Goal: Task Accomplishment & Management: Manage account settings

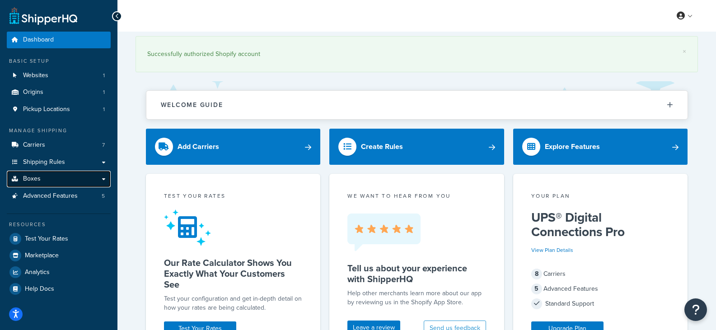
click at [55, 181] on link "Boxes" at bounding box center [59, 179] width 104 height 17
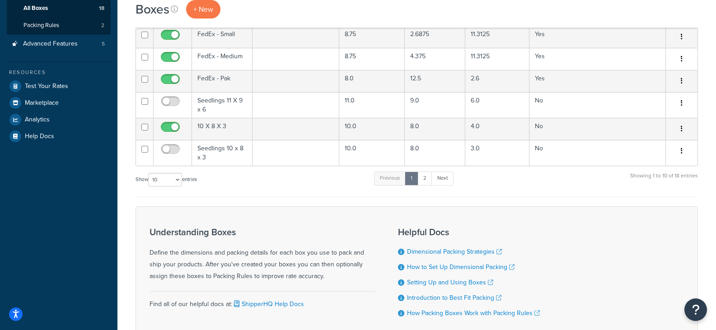
scroll to position [201, 0]
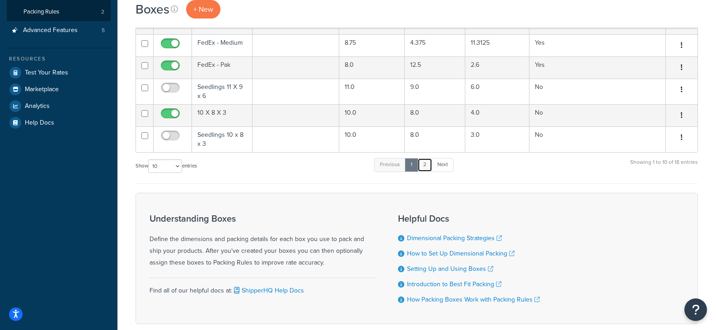
click at [427, 165] on link "2" at bounding box center [424, 165] width 15 height 14
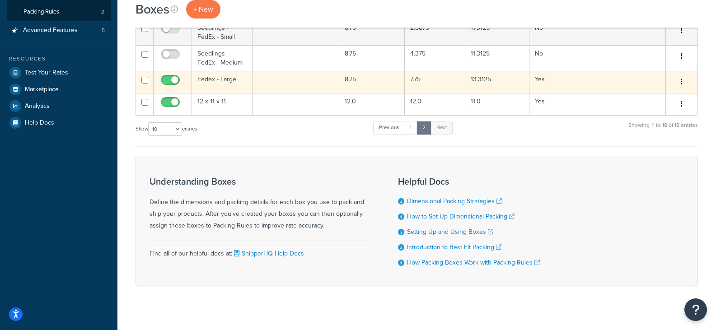
click at [228, 79] on td "Fedex - Large" at bounding box center [222, 82] width 61 height 22
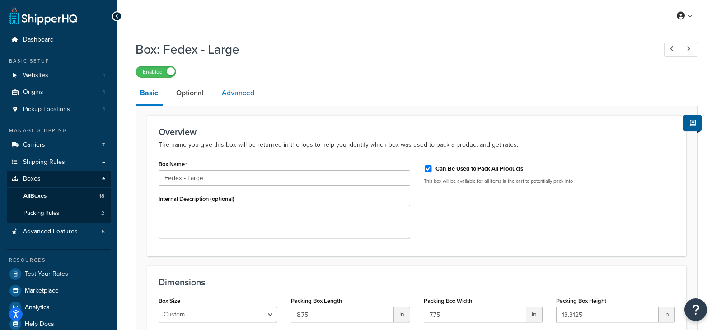
click at [235, 90] on link "Advanced" at bounding box center [238, 93] width 42 height 22
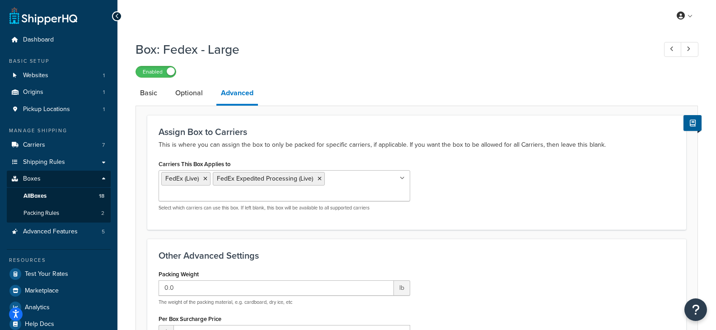
click at [116, 16] on icon at bounding box center [117, 16] width 4 height 6
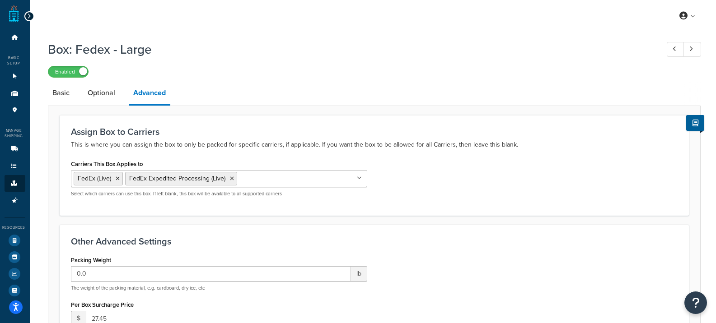
click at [30, 11] on div "My Profile Billing Global Settings Contact Us Logout" at bounding box center [374, 16] width 689 height 32
click at [28, 16] on icon at bounding box center [29, 16] width 4 height 6
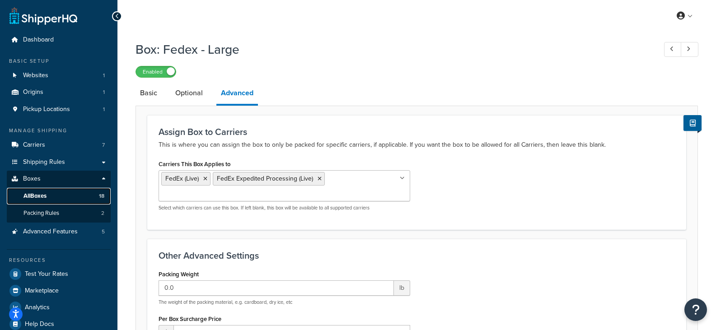
click at [49, 196] on link "All Boxes 18" at bounding box center [59, 196] width 104 height 17
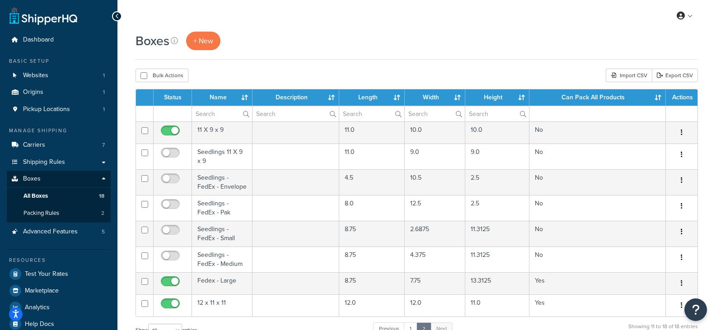
click at [248, 97] on th "Name" at bounding box center [222, 97] width 61 height 16
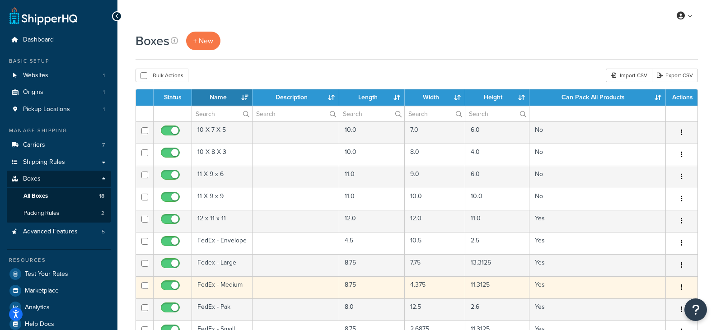
click at [216, 286] on td "FedEx - Medium" at bounding box center [222, 287] width 61 height 22
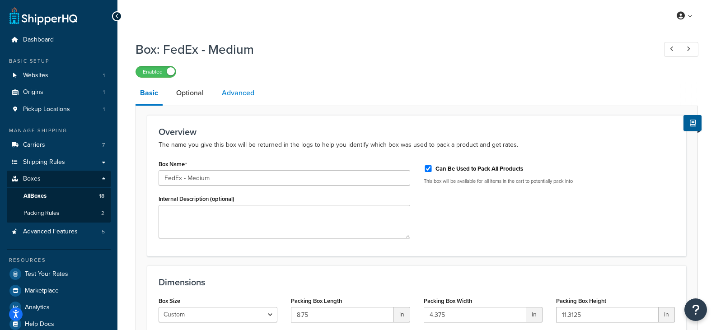
click at [239, 90] on link "Advanced" at bounding box center [238, 93] width 42 height 22
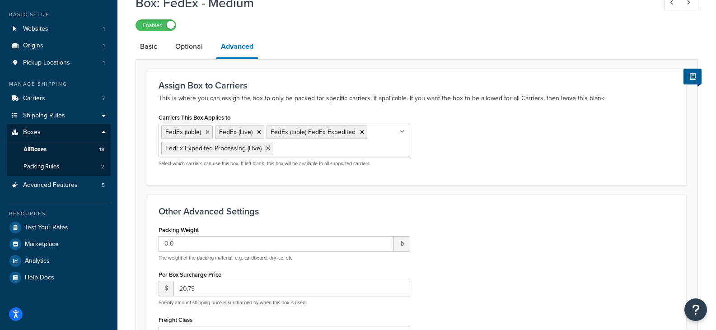
scroll to position [57, 0]
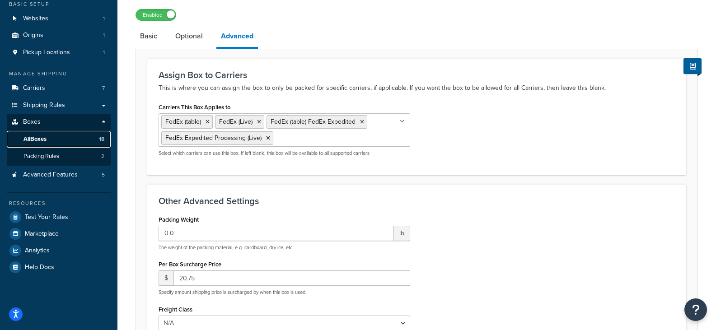
click at [45, 140] on span "All Boxes" at bounding box center [34, 139] width 23 height 8
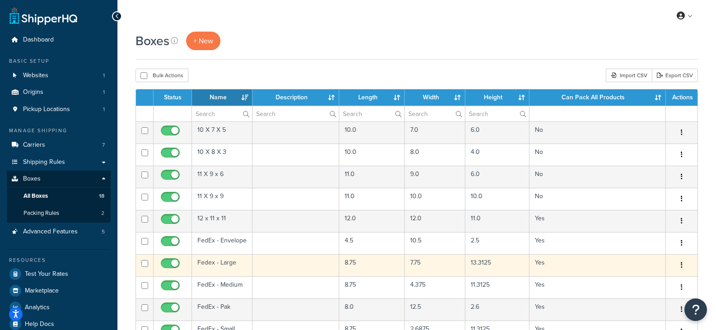
click at [219, 261] on td "Fedex - Large" at bounding box center [222, 265] width 61 height 22
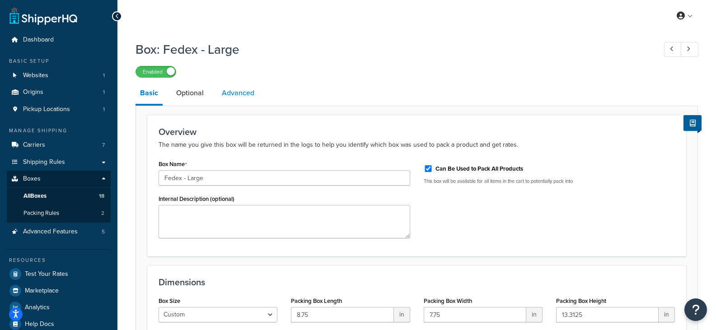
click at [235, 97] on link "Advanced" at bounding box center [238, 93] width 42 height 22
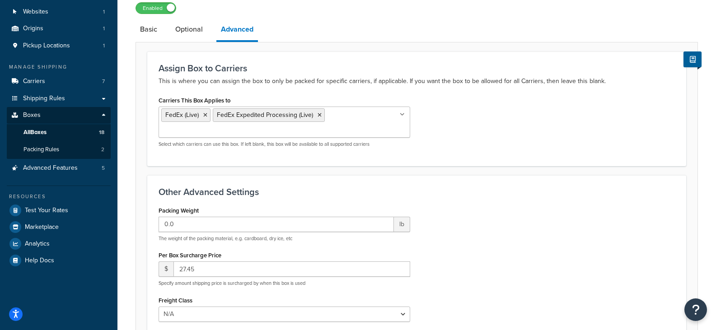
scroll to position [68, 0]
